Goal: Information Seeking & Learning: Learn about a topic

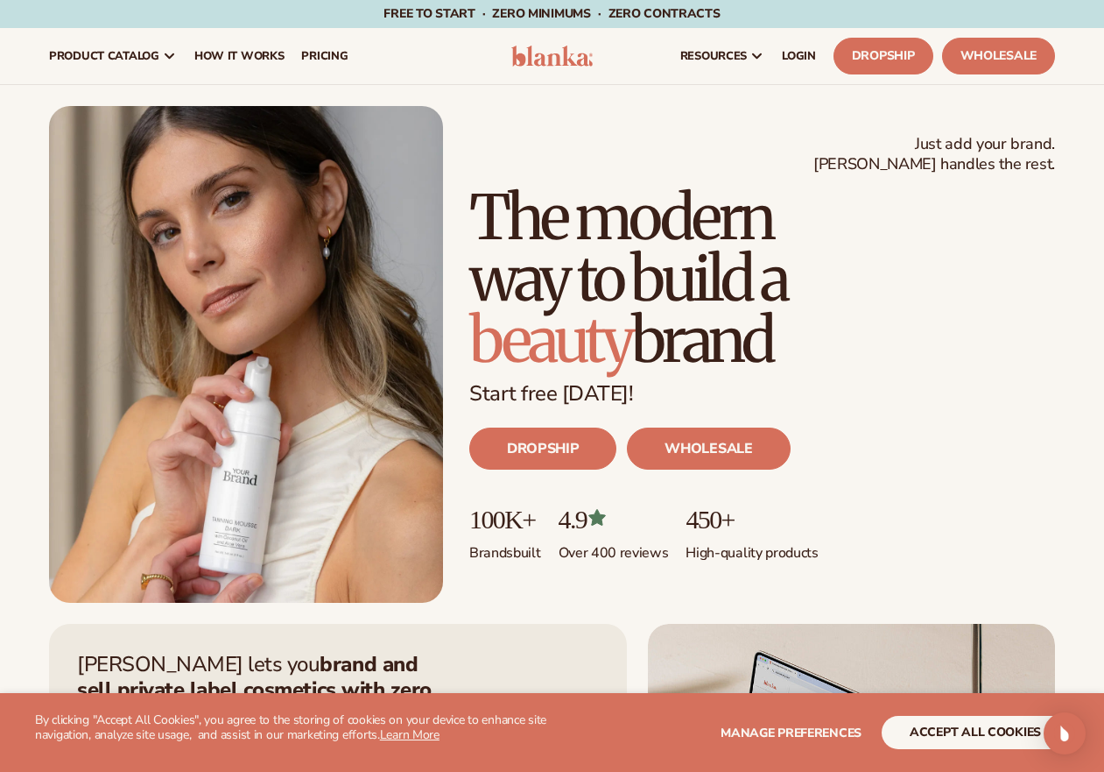
click at [523, 119] on div "Just add your brand. Blanka handles the rest. beauty,[MEDICAL_DATA],wellness,ma…" at bounding box center [552, 354] width 1006 height 497
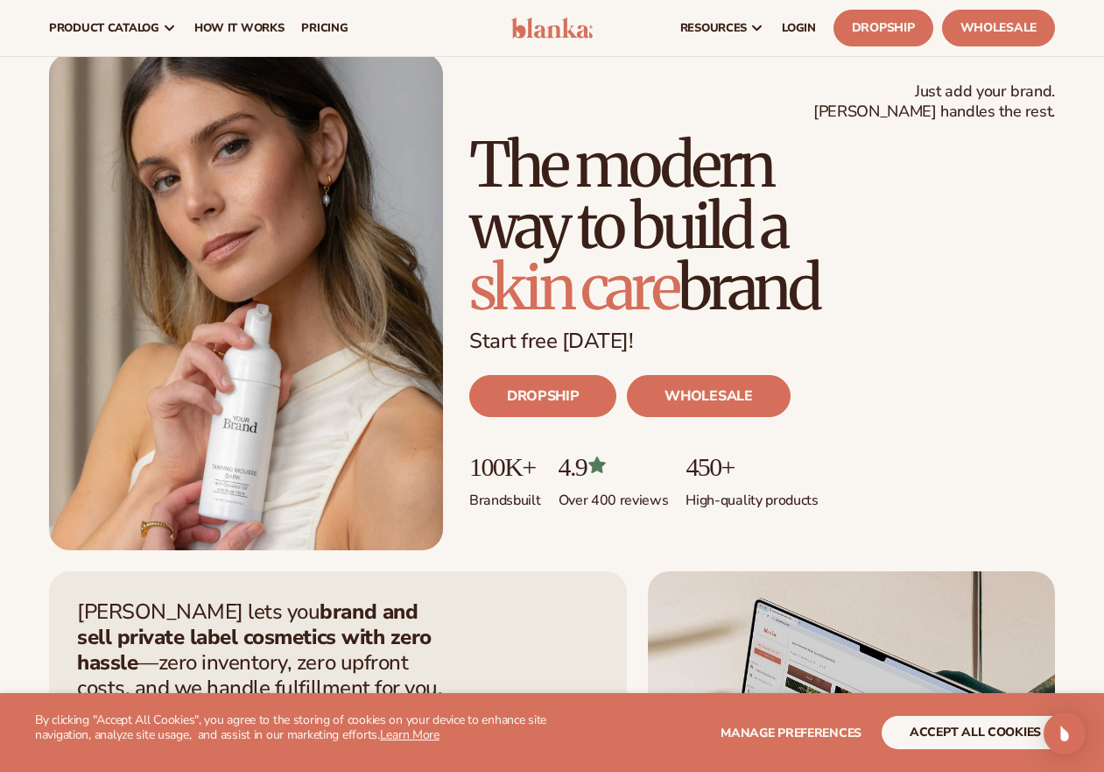
scroll to position [52, 0]
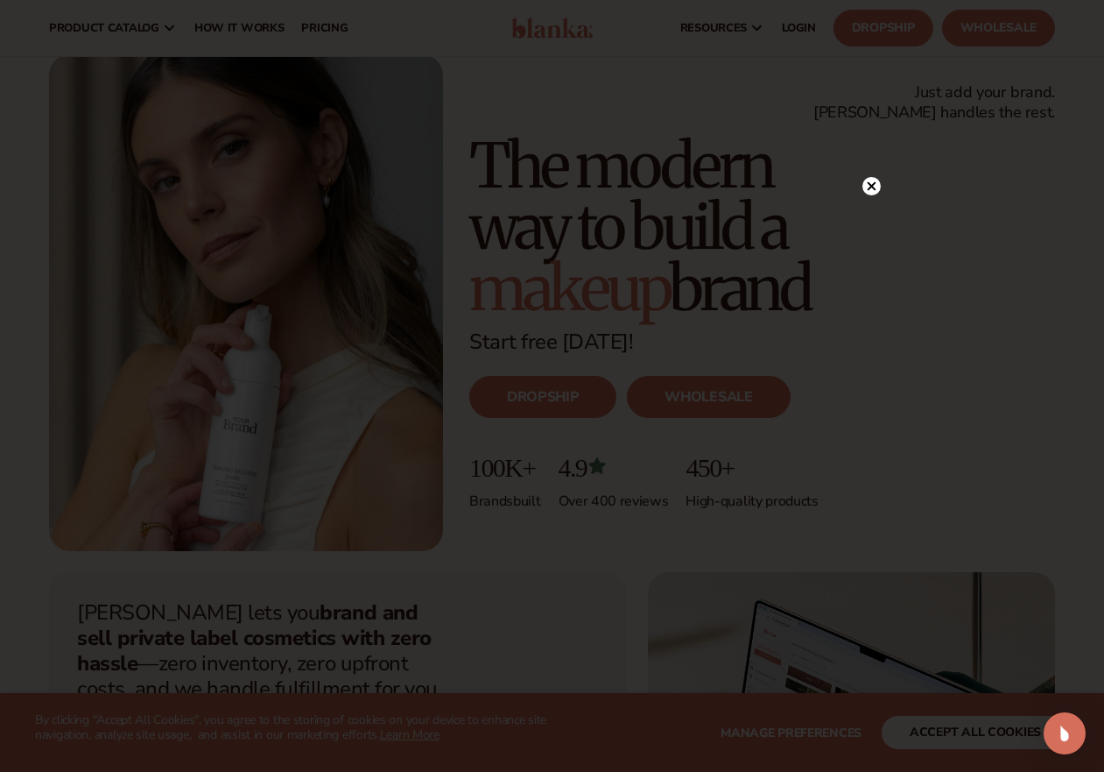
click at [878, 189] on circle at bounding box center [872, 186] width 18 height 18
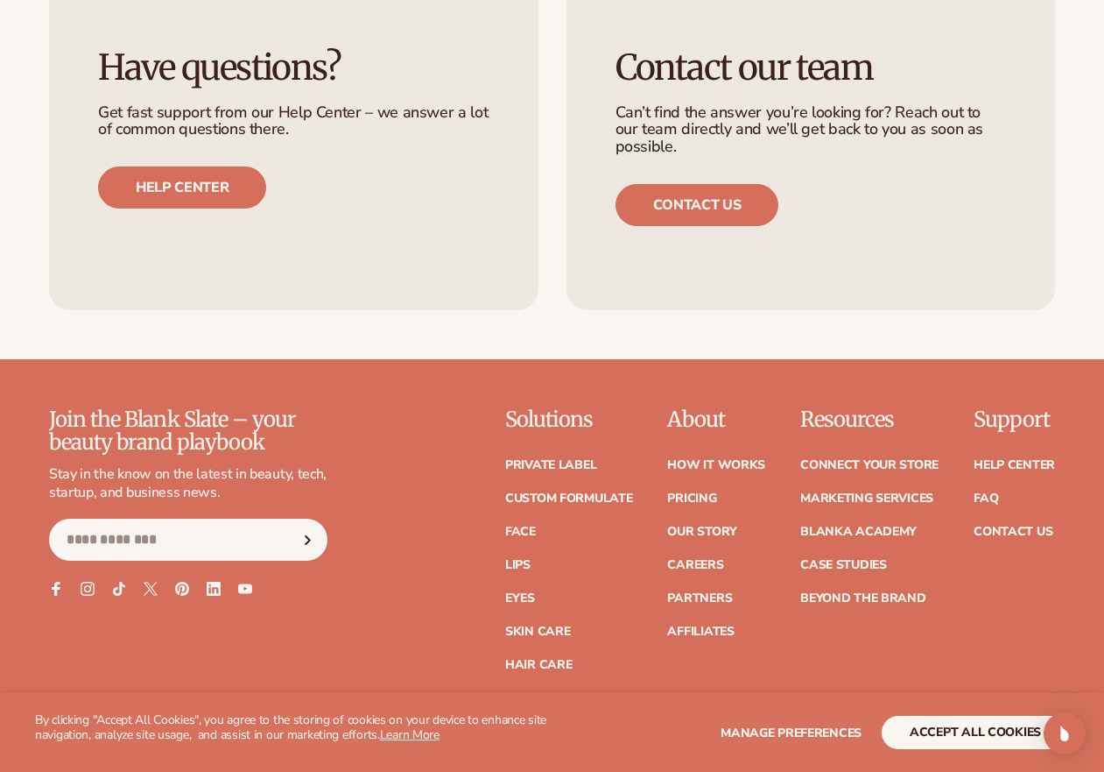
scroll to position [6840, 0]
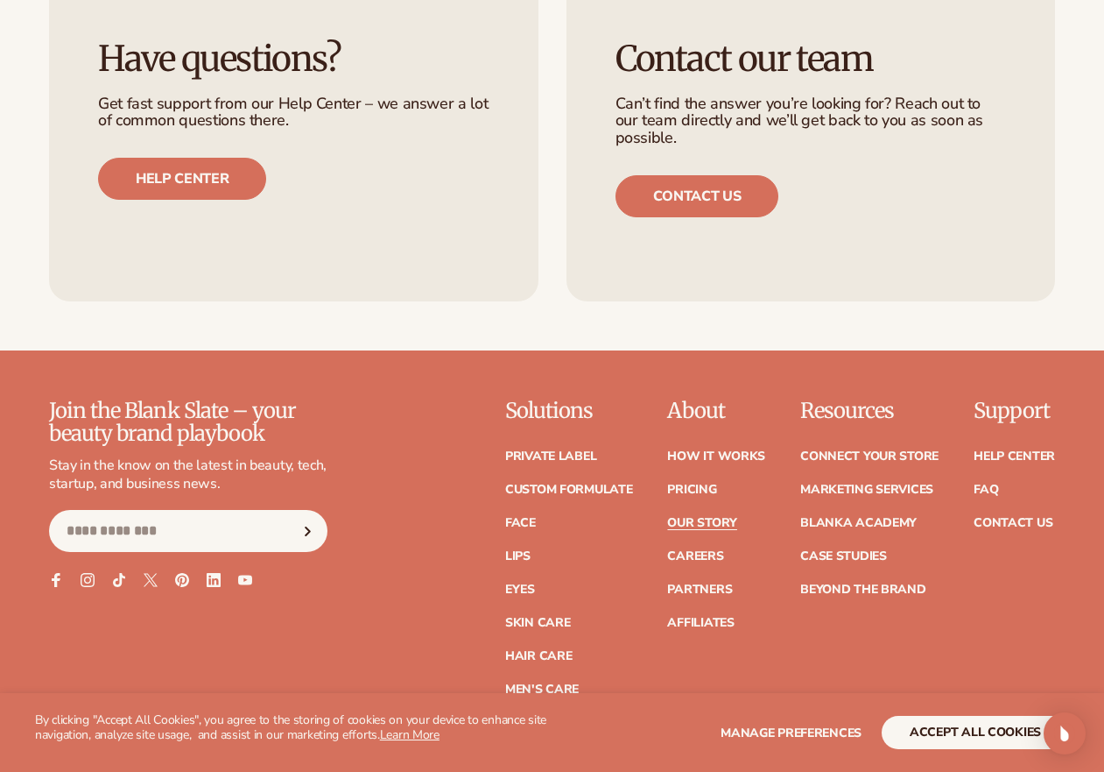
click at [706, 517] on link "Our Story" at bounding box center [701, 523] width 69 height 12
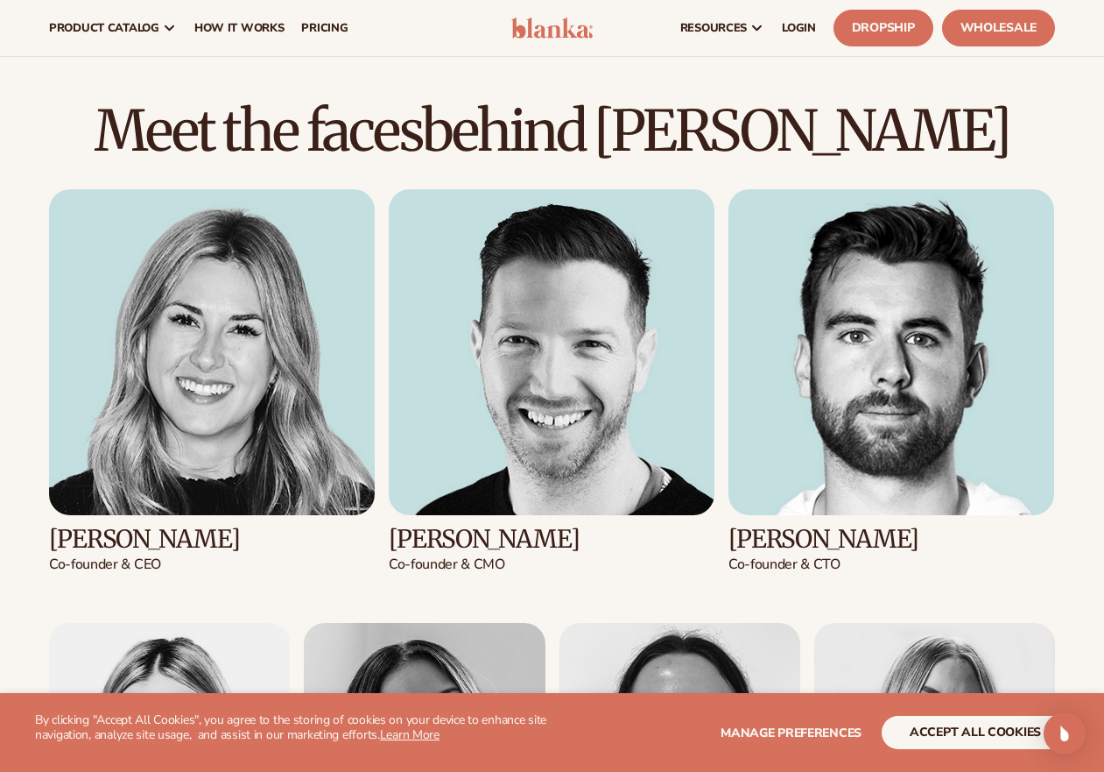
scroll to position [1646, 0]
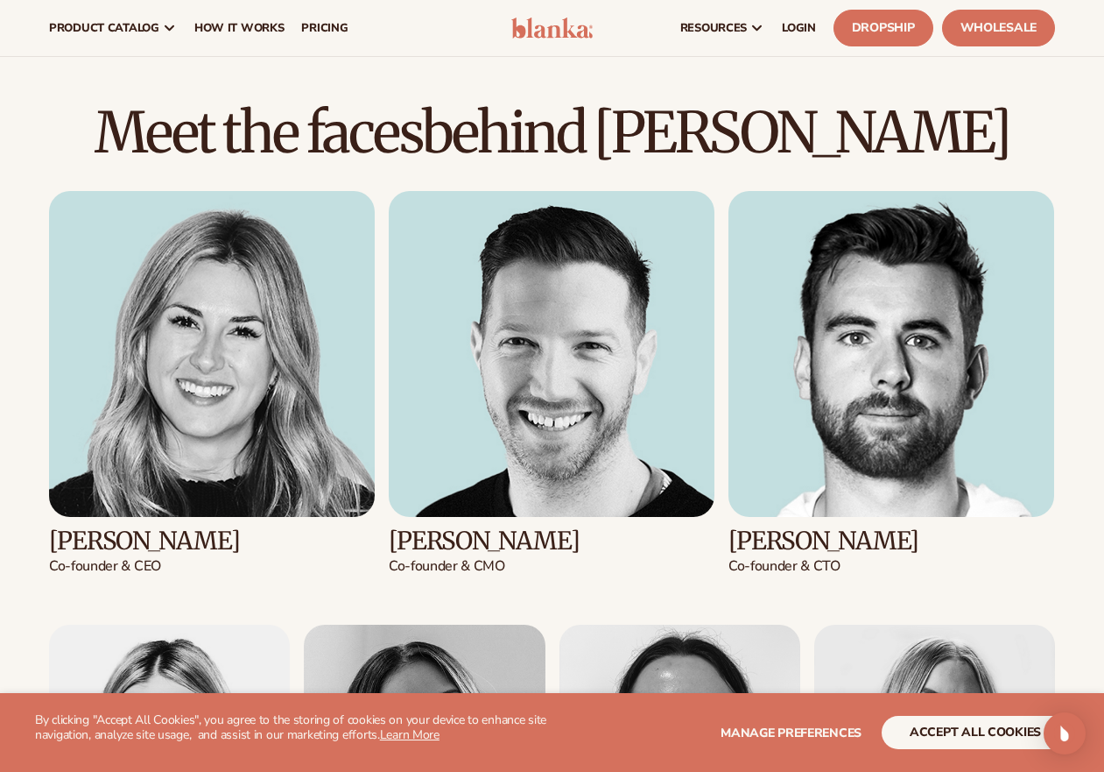
click at [248, 248] on img at bounding box center [212, 354] width 326 height 326
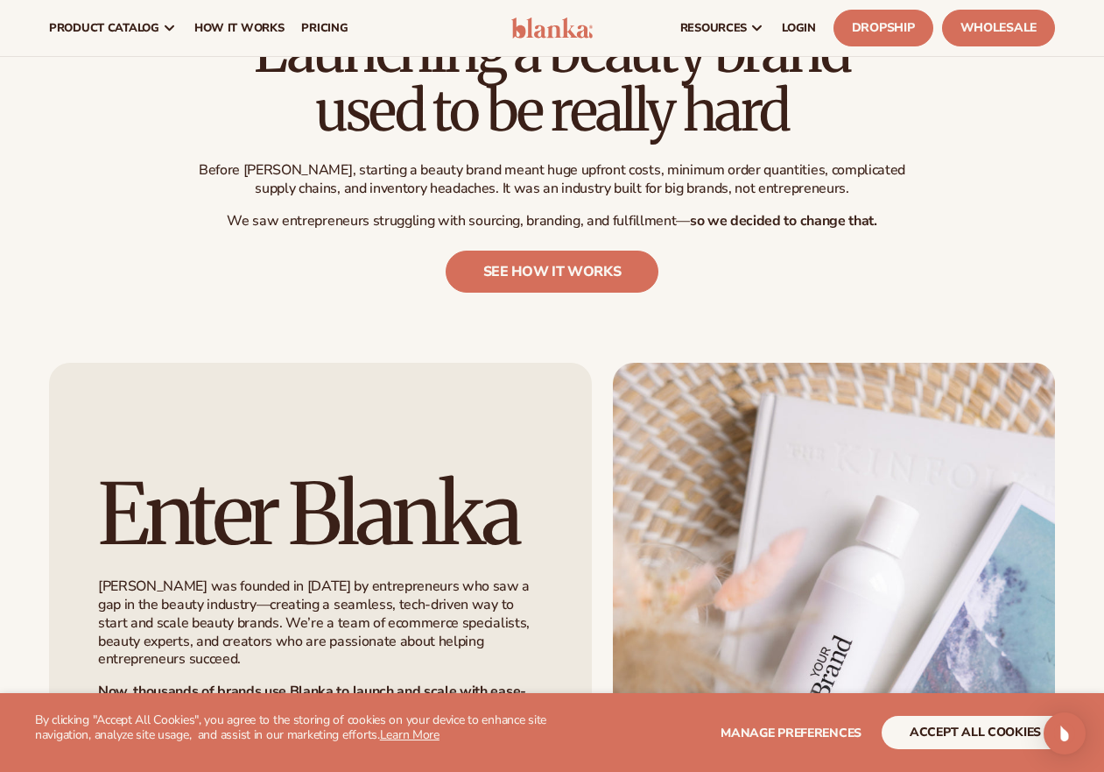
scroll to position [0, 0]
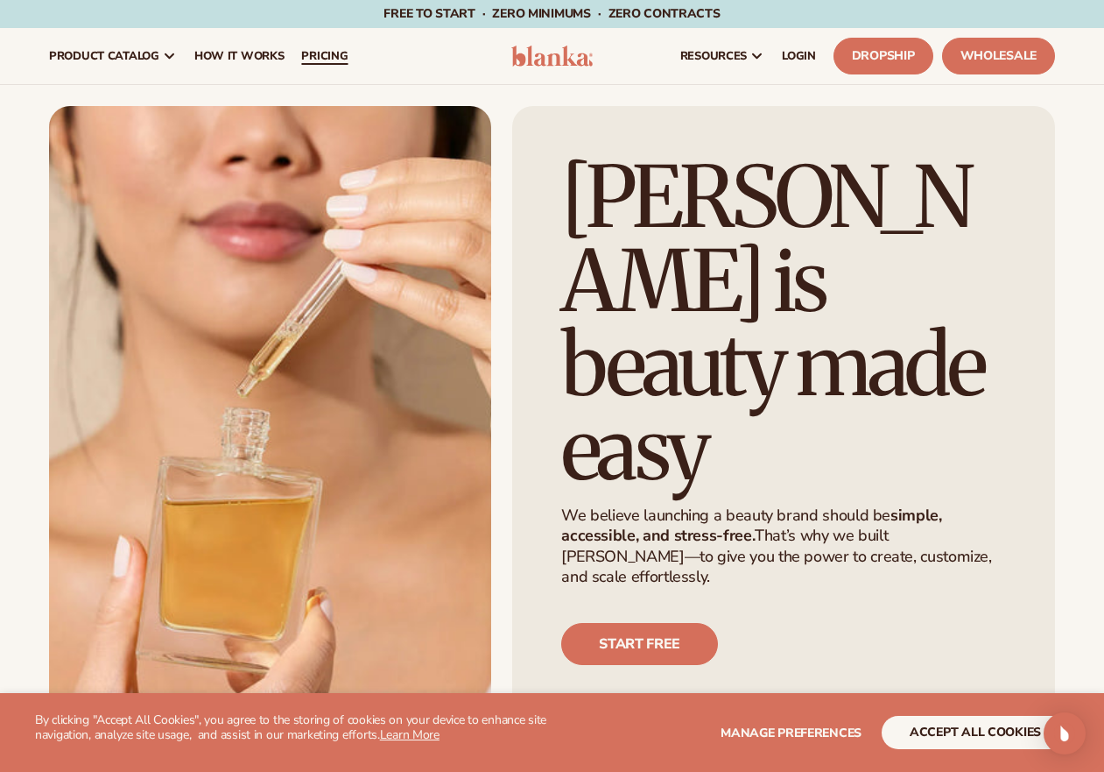
click at [335, 53] on span "pricing" at bounding box center [324, 56] width 46 height 14
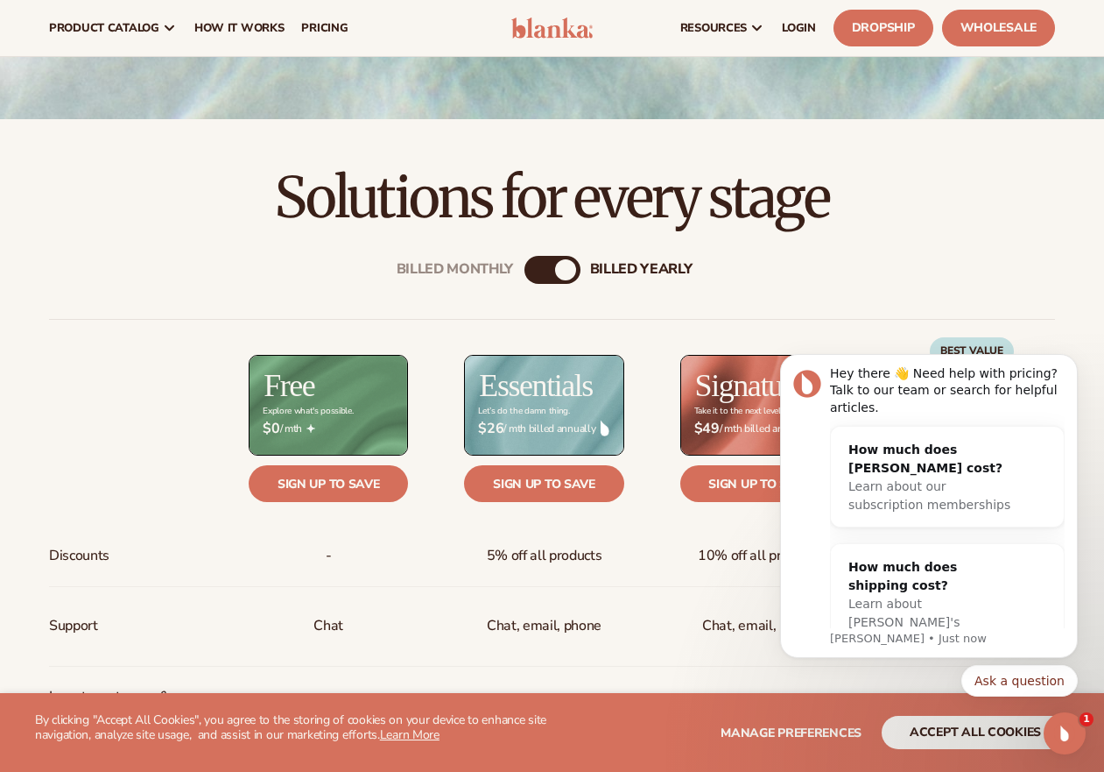
scroll to position [391, 0]
